Goal: Task Accomplishment & Management: Manage account settings

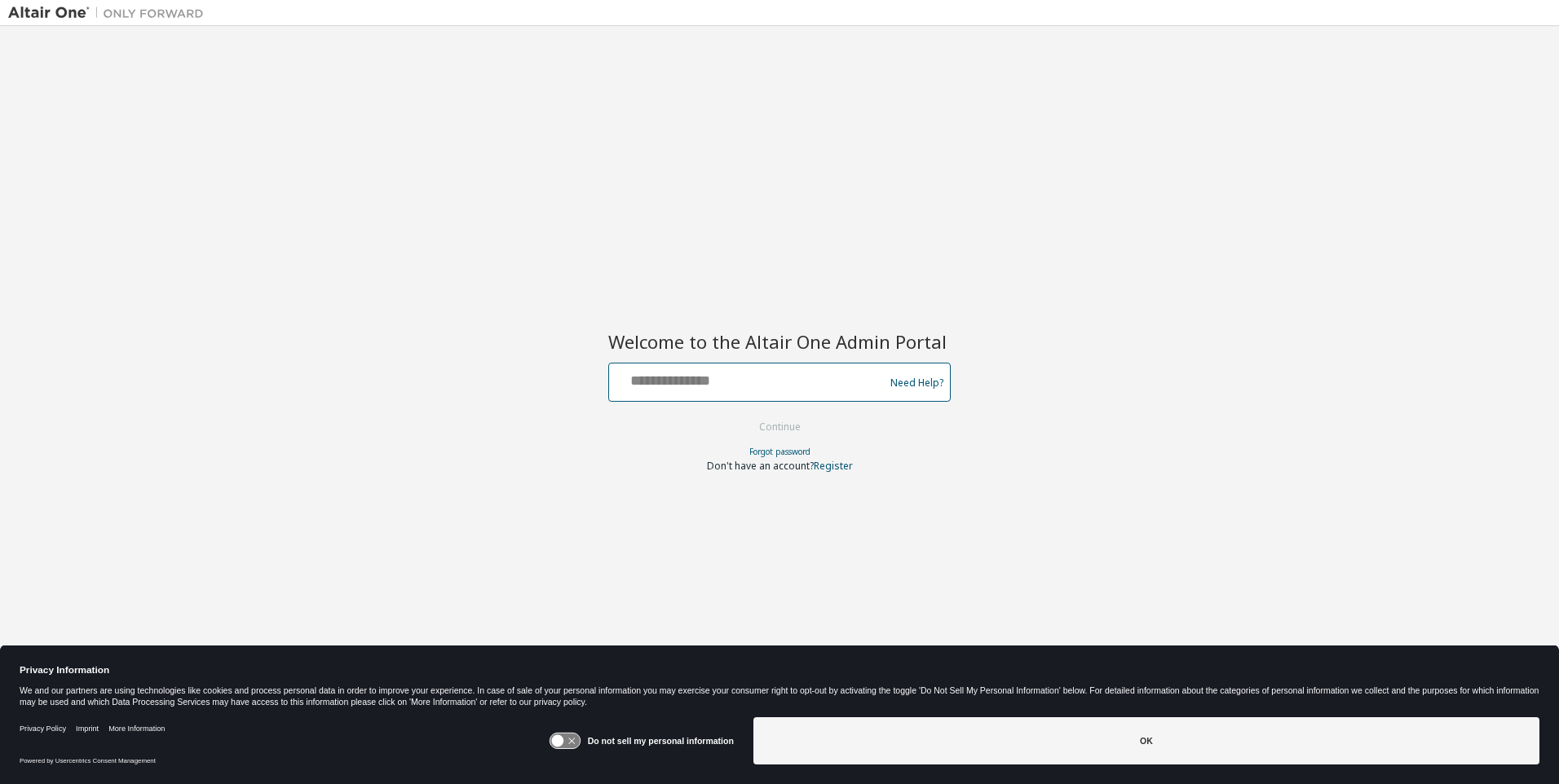
click at [652, 382] on input "text" at bounding box center [749, 379] width 267 height 24
type input "**********"
click at [783, 423] on button "Continue" at bounding box center [779, 428] width 75 height 25
